Goal: Task Accomplishment & Management: Manage account settings

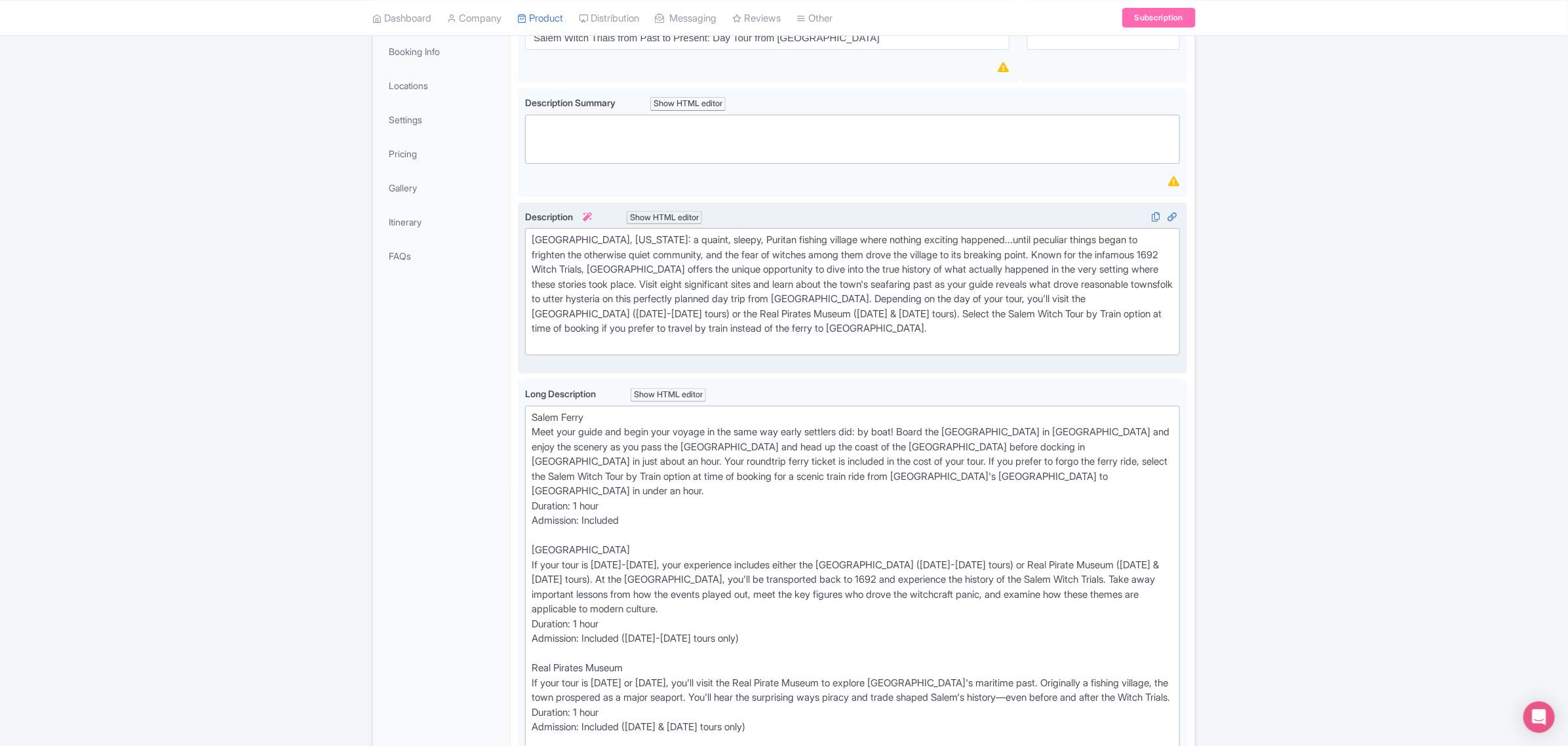
scroll to position [269, 0]
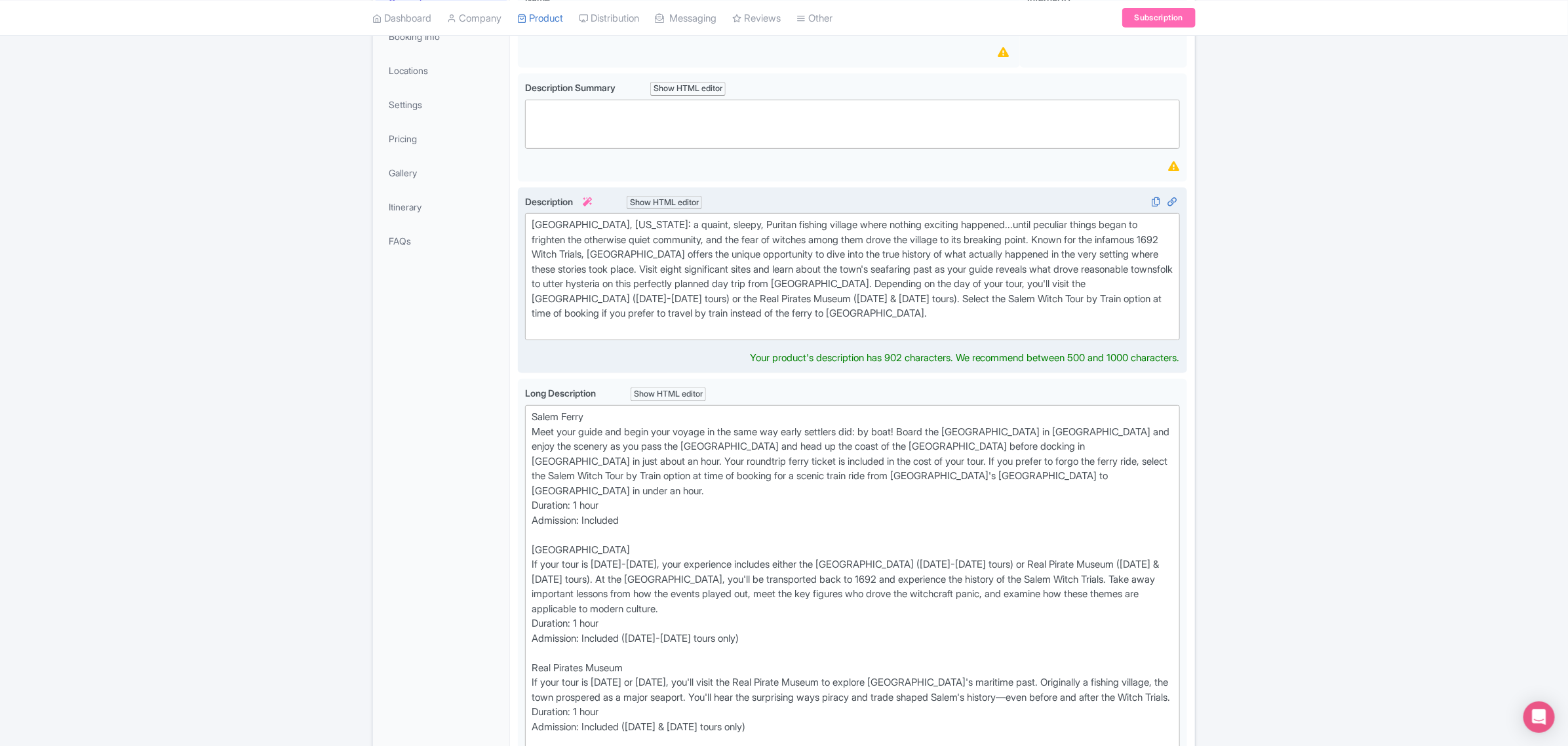
click at [897, 335] on trix-editor "[GEOGRAPHIC_DATA], [US_STATE]: a quaint, sleepy, Puritan fishing village where …" at bounding box center [852, 277] width 655 height 127
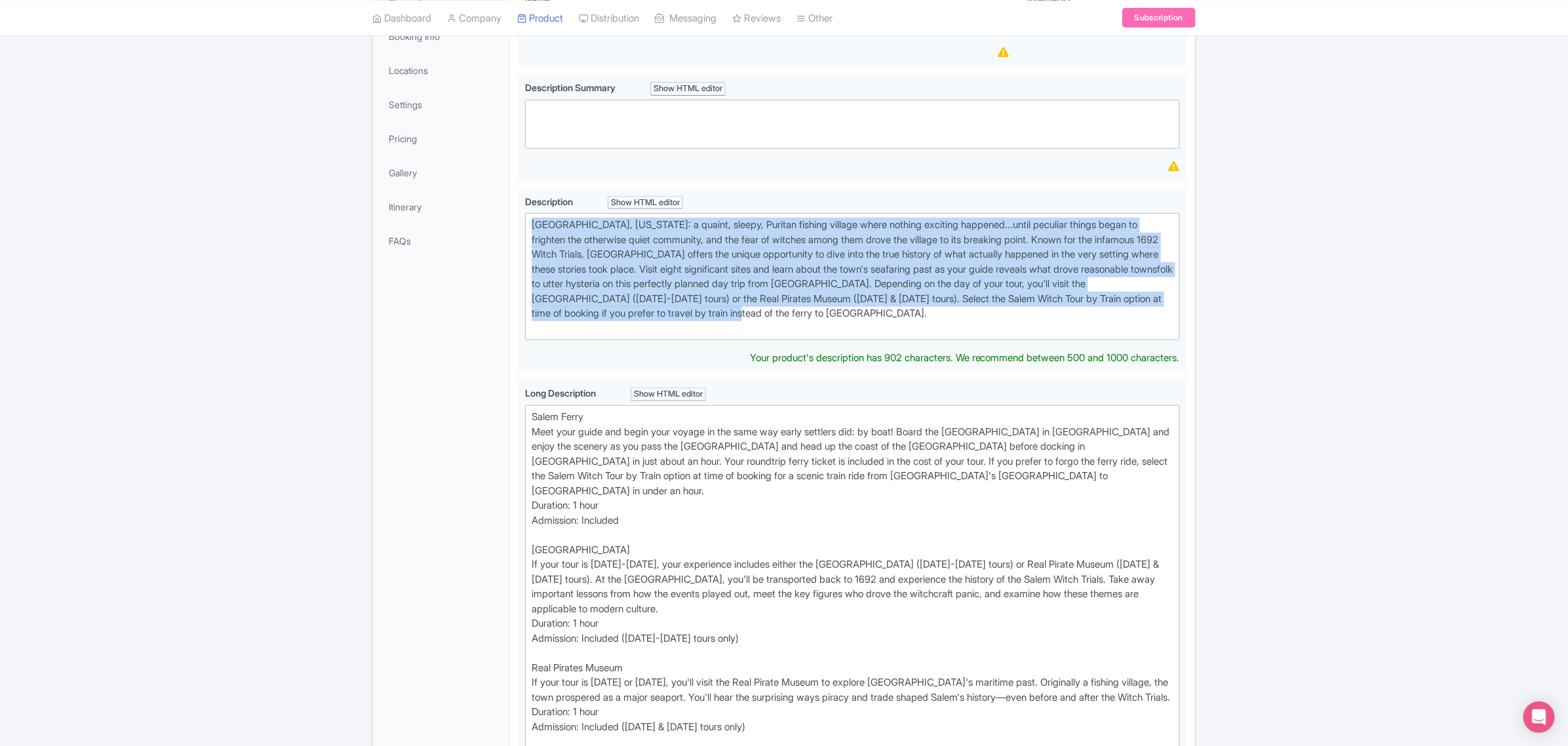
drag, startPoint x: 892, startPoint y: 312, endPoint x: 512, endPoint y: 218, distance: 391.5
type trix-editor "<div>[GEOGRAPHIC_DATA], [US_STATE]: a quaint, sleepy, Puritan fishing village w…"
copy div "[GEOGRAPHIC_DATA], [US_STATE]: a quaint, sleepy, Puritan fishing village where …"
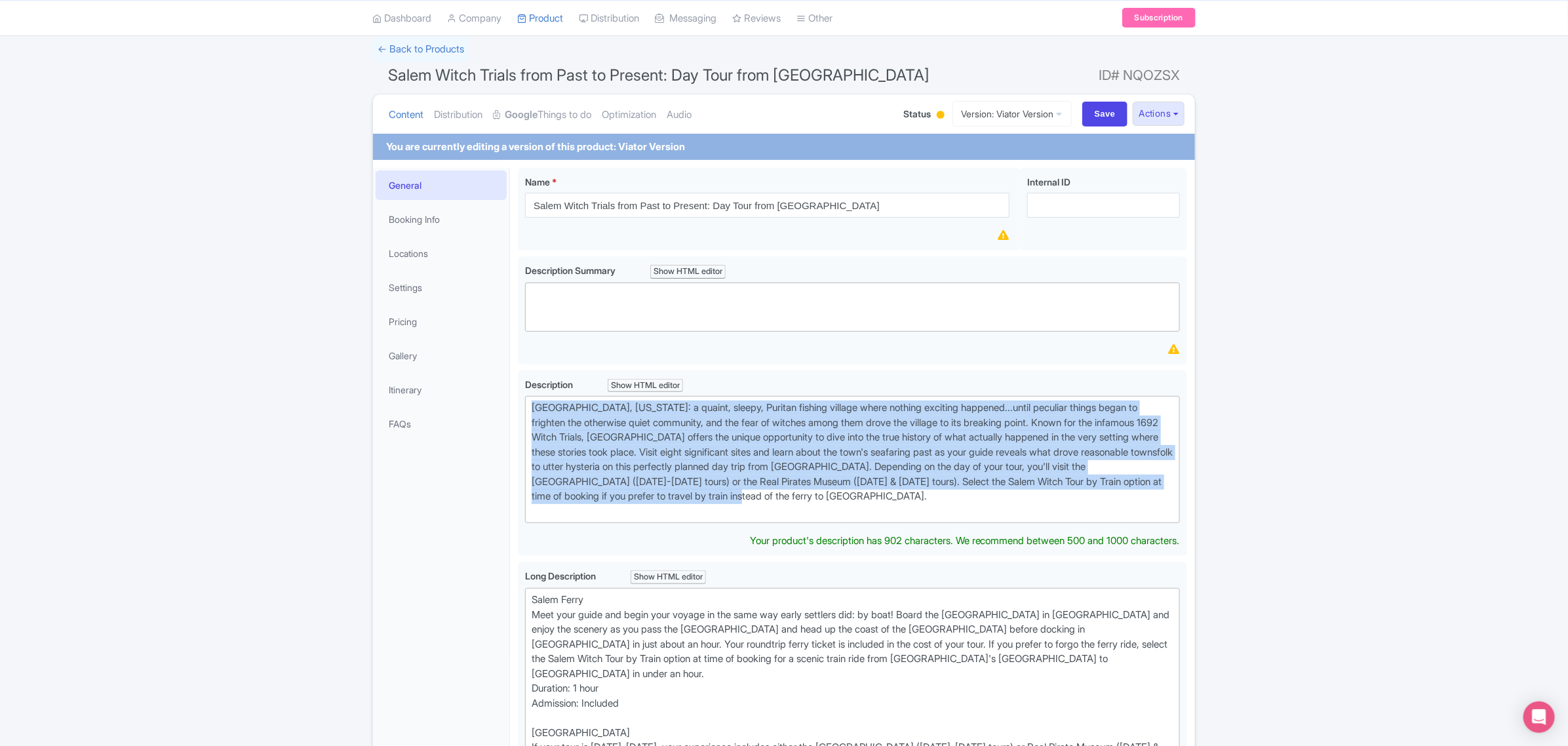
scroll to position [24, 0]
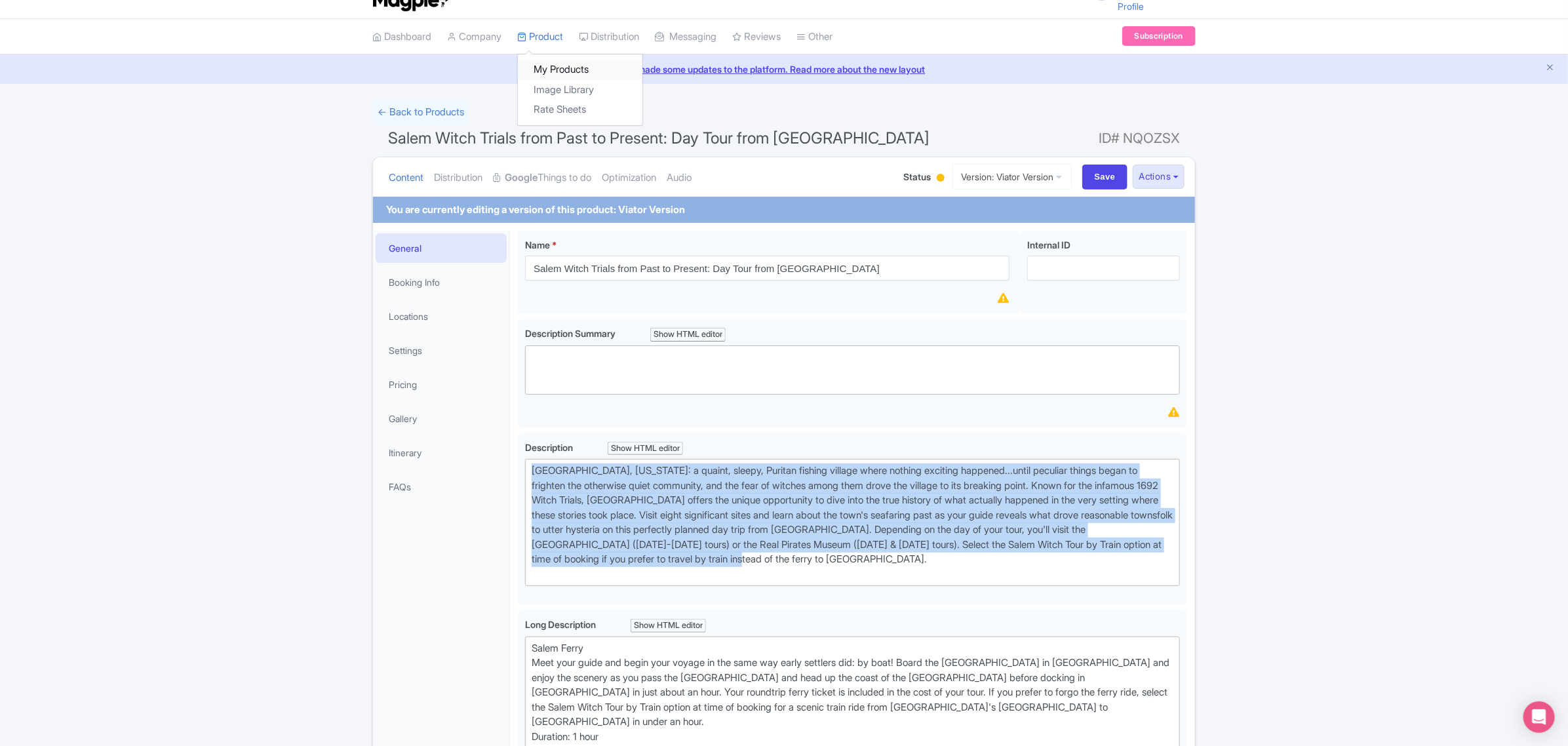
click at [547, 67] on link "My Products" at bounding box center [580, 69] width 125 height 20
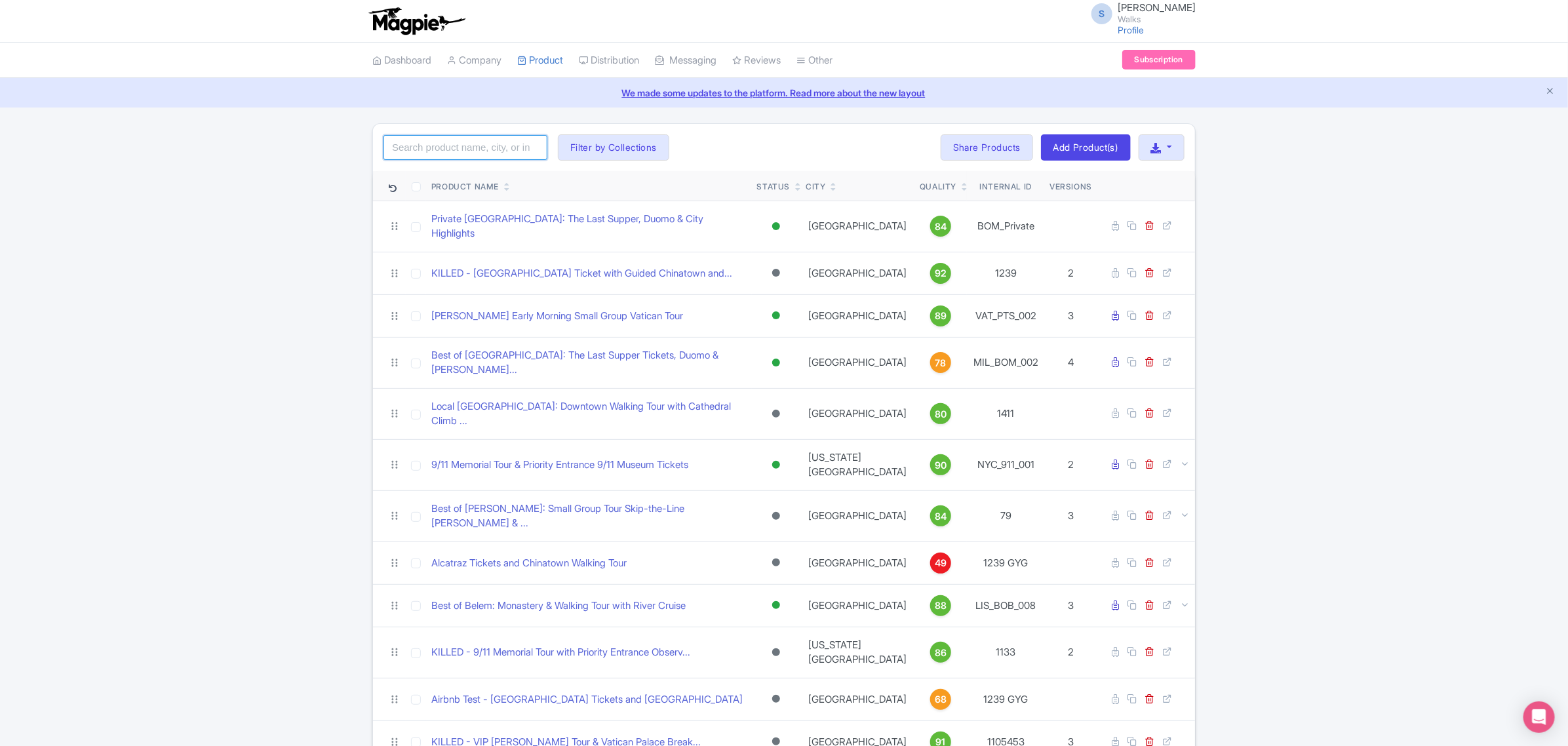
click at [469, 152] on input "search" at bounding box center [465, 147] width 164 height 25
paste input "MAD_MTH_005"
type input "MAD_MTH_005"
click button "Search" at bounding box center [0, 0] width 0 height 0
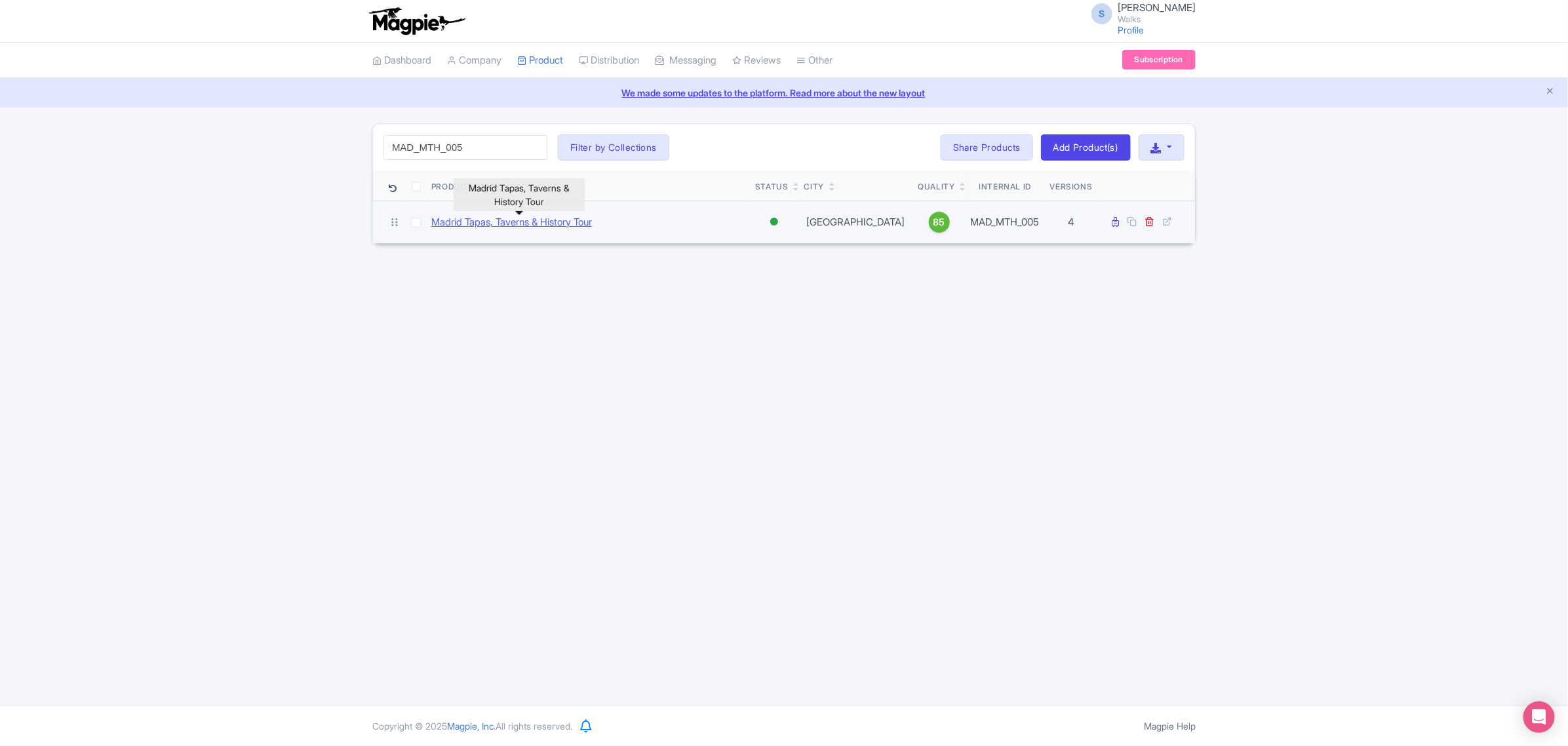
click at [506, 225] on link "Madrid Tapas, Taverns & History Tour" at bounding box center [512, 222] width 160 height 15
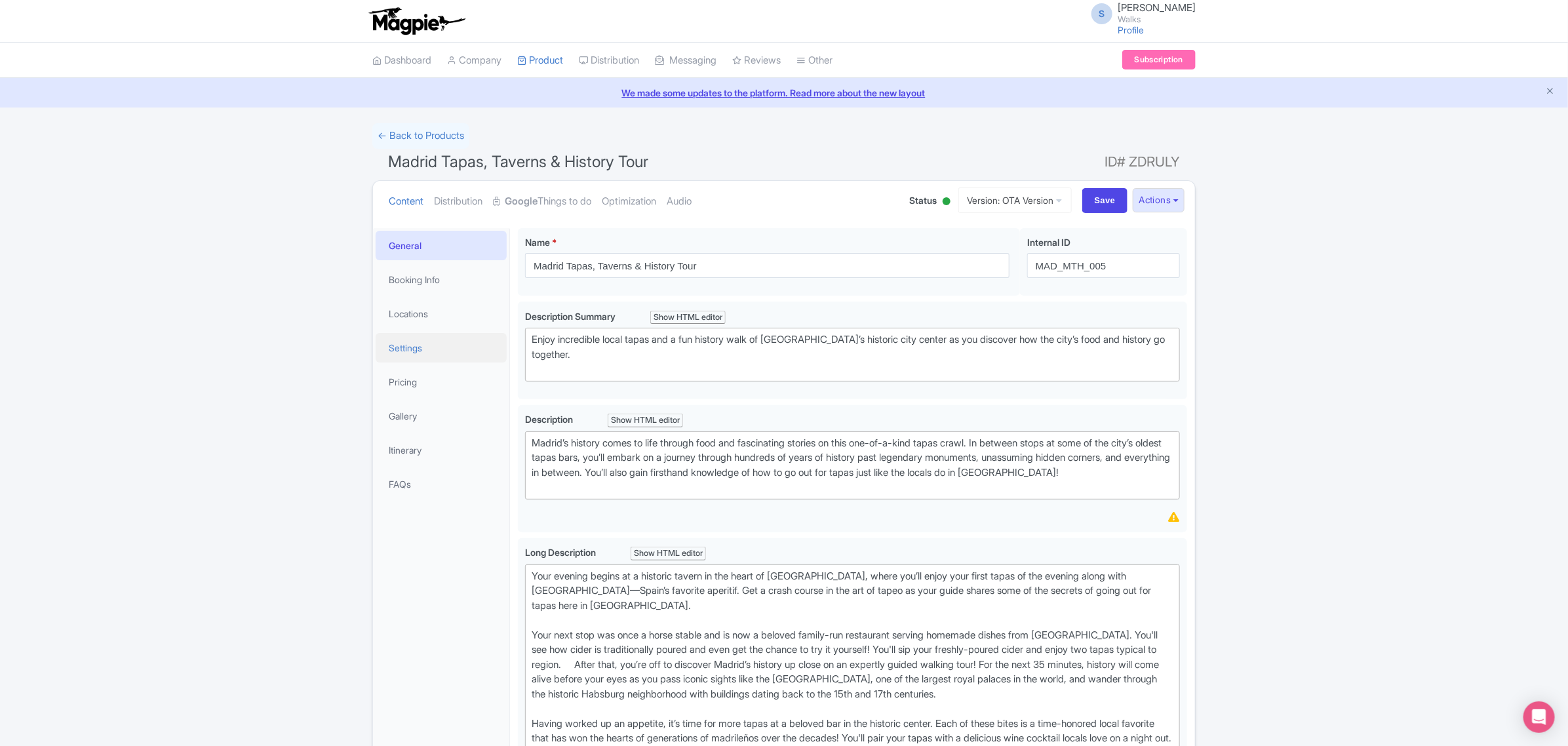
click at [427, 342] on link "Settings" at bounding box center [441, 347] width 131 height 29
